Goal: Entertainment & Leisure: Consume media (video, audio)

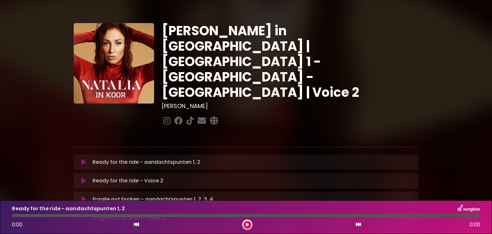
click at [82, 159] on icon at bounding box center [83, 162] width 5 height 6
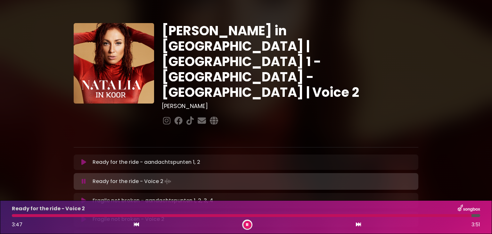
click at [82, 197] on icon at bounding box center [83, 200] width 5 height 6
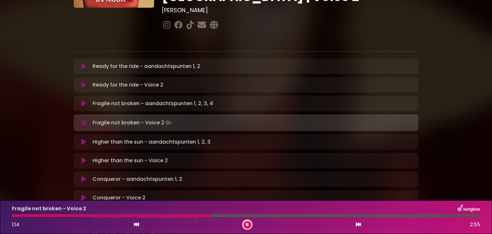
scroll to position [96, 0]
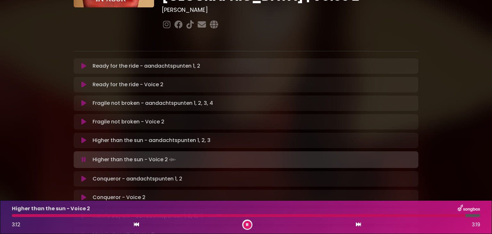
click at [83, 176] on icon at bounding box center [83, 179] width 5 height 6
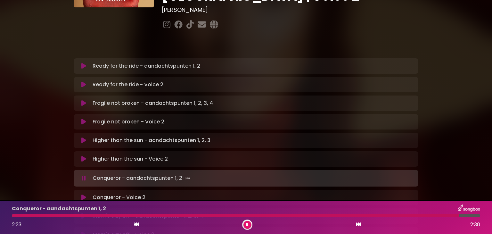
click at [84, 194] on icon at bounding box center [83, 197] width 5 height 6
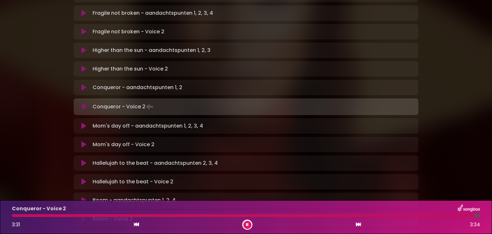
scroll to position [192, 0]
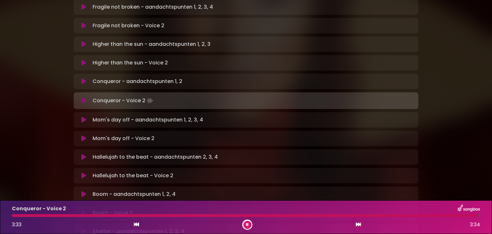
click at [83, 117] on icon at bounding box center [83, 120] width 5 height 6
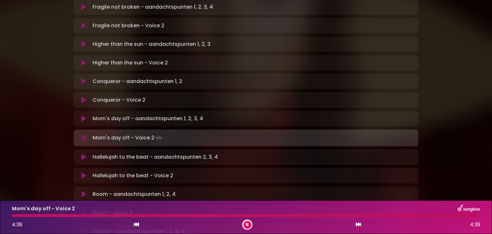
click at [82, 154] on icon at bounding box center [83, 157] width 5 height 6
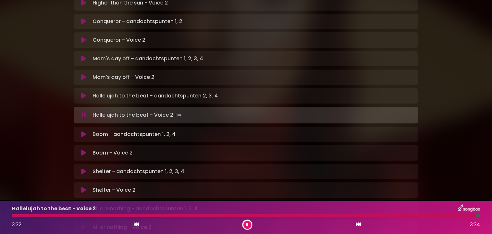
scroll to position [256, 0]
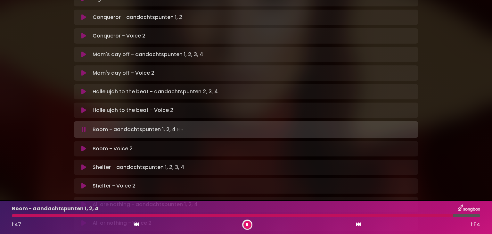
click at [85, 145] on icon at bounding box center [83, 148] width 5 height 6
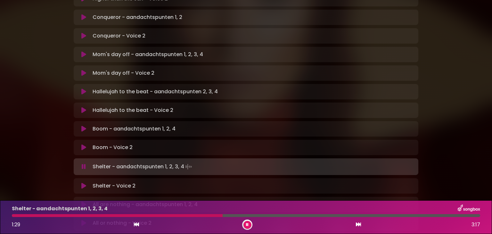
click at [82, 183] on icon at bounding box center [83, 186] width 5 height 6
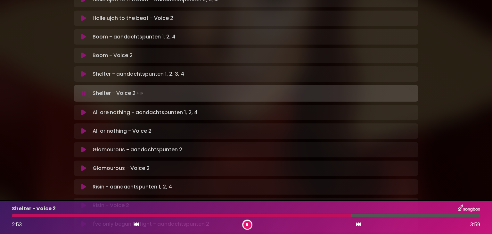
scroll to position [353, 0]
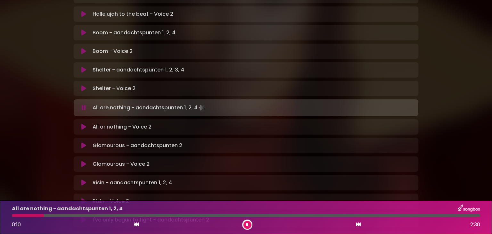
click at [60, 215] on div at bounding box center [246, 215] width 469 height 3
click at [46, 216] on div at bounding box center [38, 215] width 53 height 3
click at [84, 124] on icon at bounding box center [83, 127] width 5 height 6
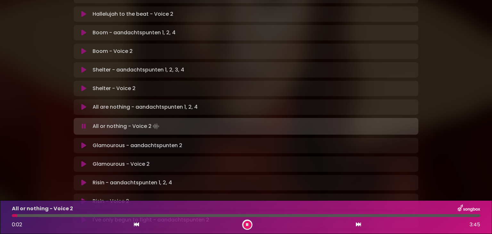
click at [246, 224] on button at bounding box center [248, 225] width 8 height 8
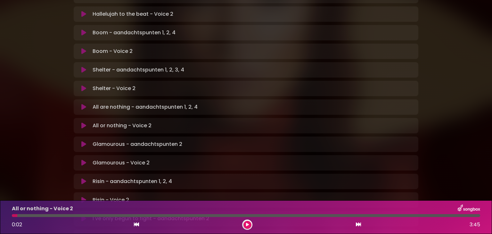
click at [83, 122] on icon at bounding box center [83, 125] width 5 height 6
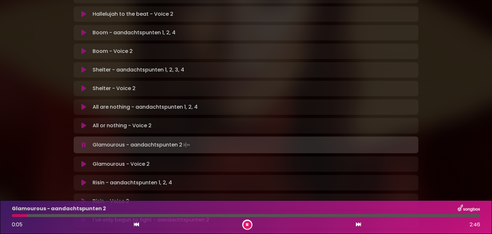
click at [83, 198] on icon at bounding box center [83, 201] width 5 height 6
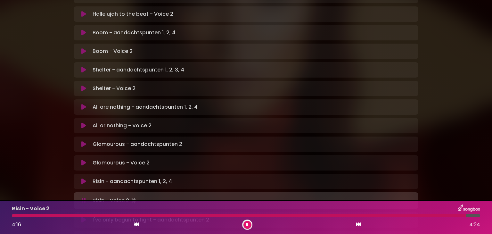
click at [246, 224] on icon at bounding box center [247, 225] width 3 height 4
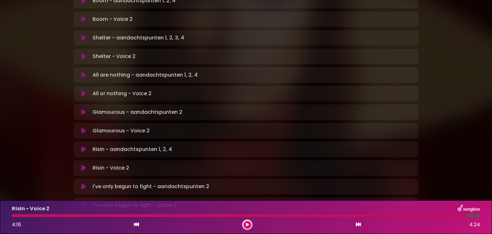
scroll to position [414, 0]
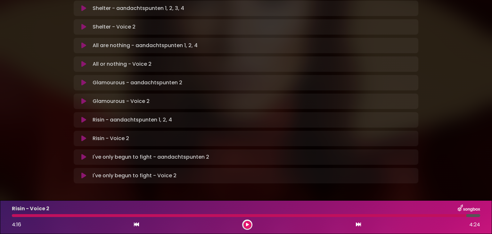
click at [82, 172] on icon at bounding box center [83, 175] width 5 height 6
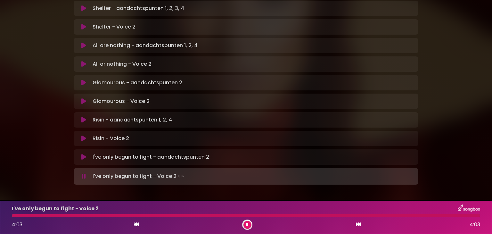
click at [246, 224] on icon at bounding box center [247, 225] width 3 height 4
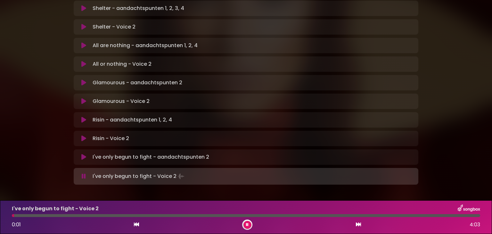
click at [246, 224] on icon at bounding box center [247, 225] width 3 height 4
